Goal: Task Accomplishment & Management: Use online tool/utility

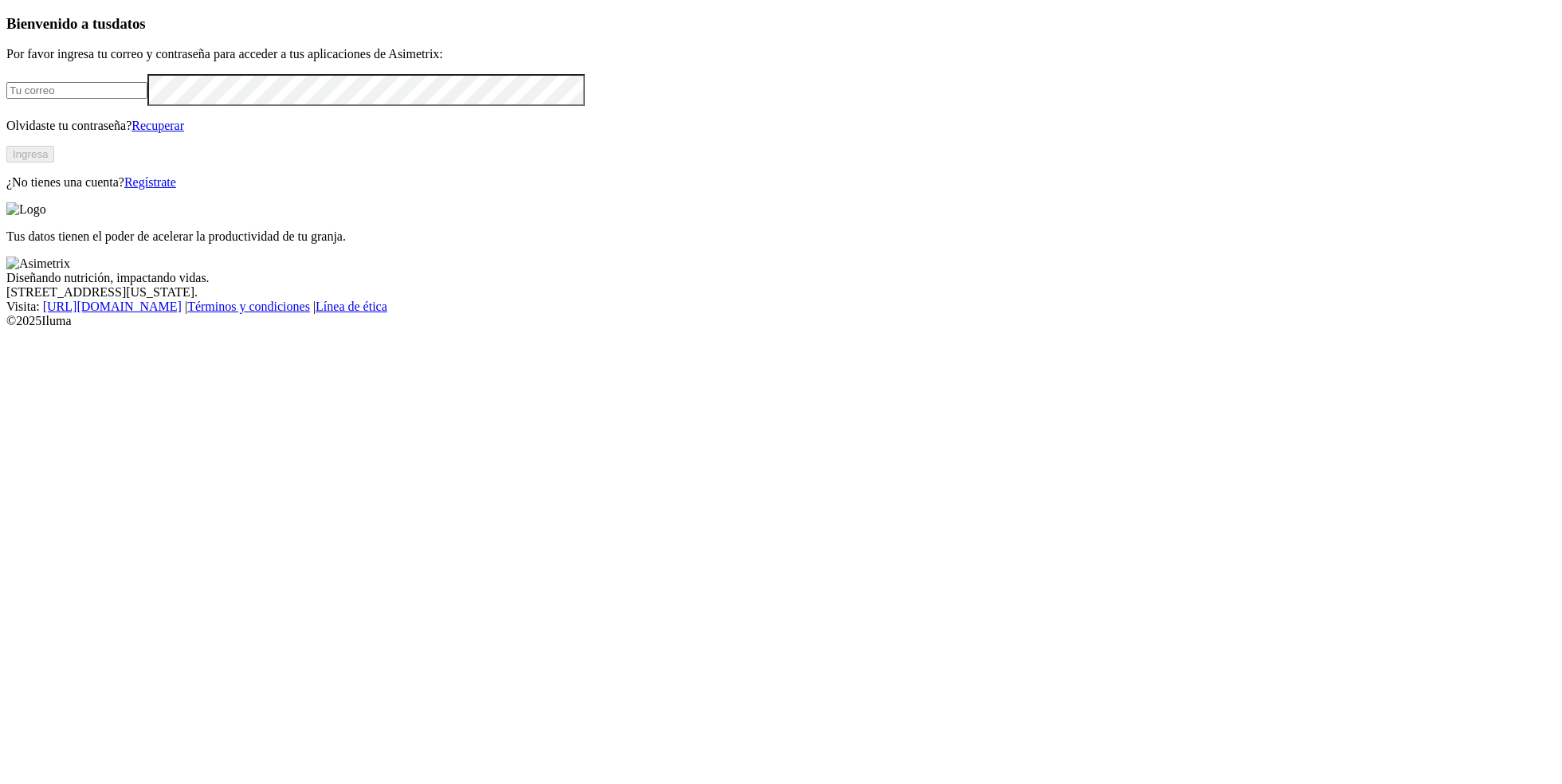
click at [148, 99] on input "email" at bounding box center [76, 90] width 141 height 17
type input "[PERSON_NAME][EMAIL_ADDRESS][PERSON_NAME][DOMAIN_NAME]"
click at [54, 162] on button "Ingresa" at bounding box center [30, 154] width 47 height 17
